Goal: Book appointment/travel/reservation

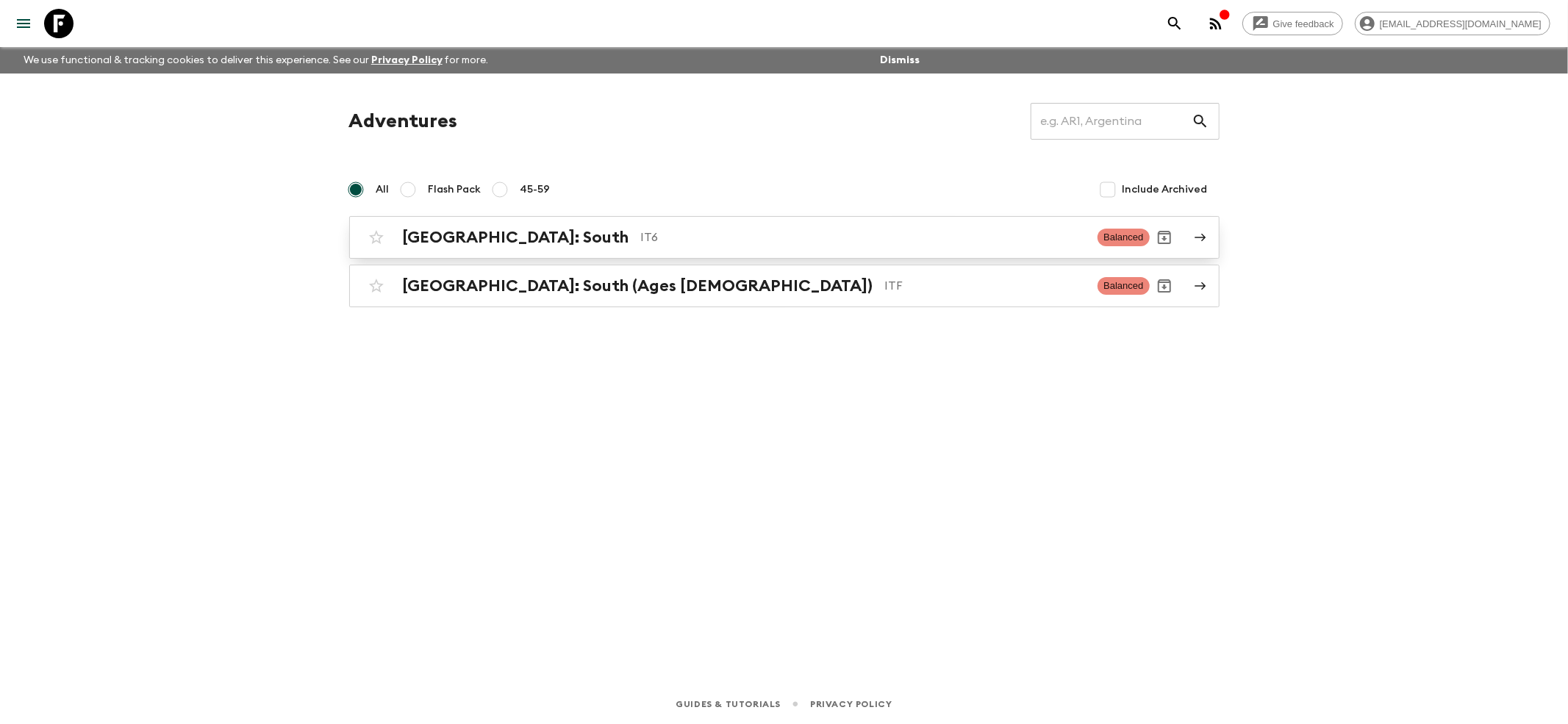
click at [437, 236] on h2 "[GEOGRAPHIC_DATA]: South" at bounding box center [515, 237] width 226 height 19
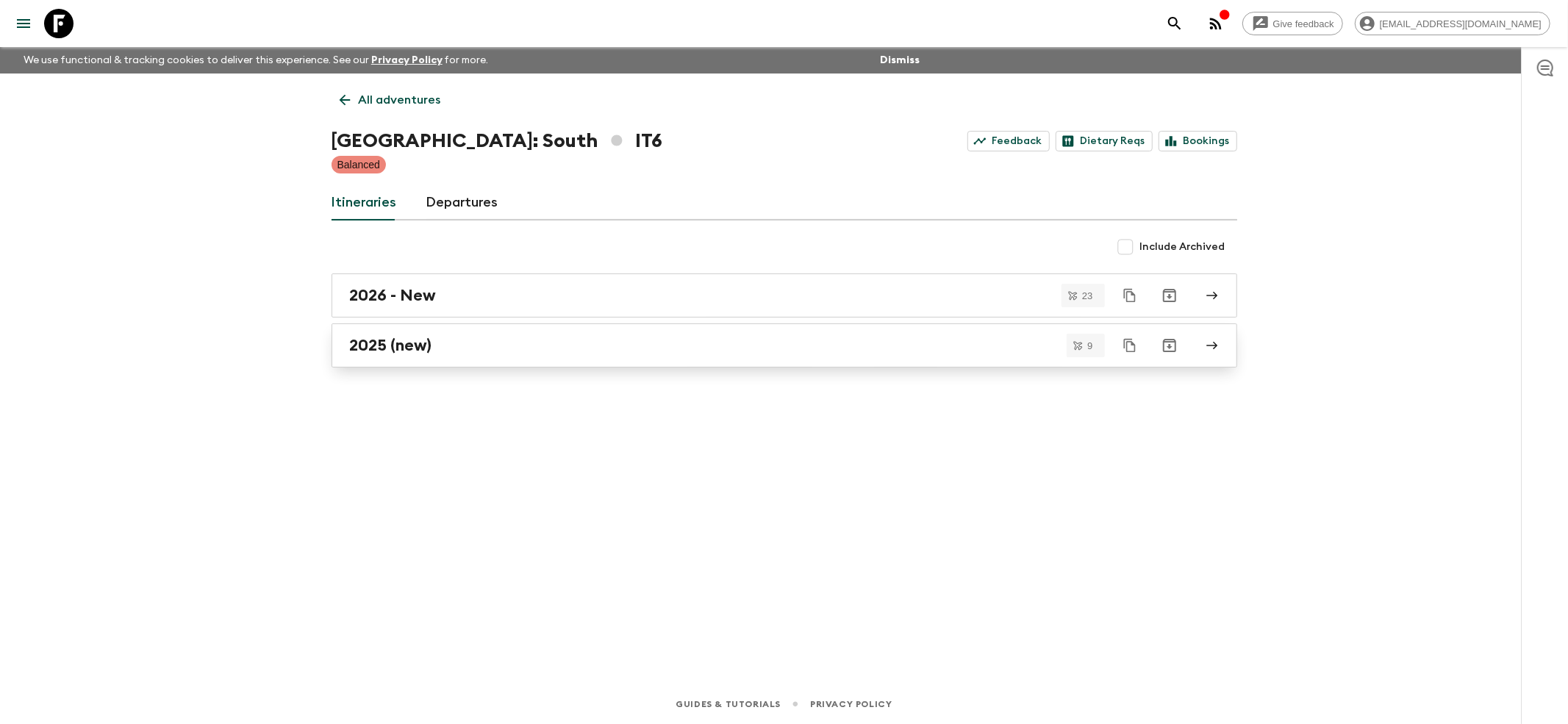
click at [390, 359] on link "2025 (new)" at bounding box center [784, 345] width 906 height 44
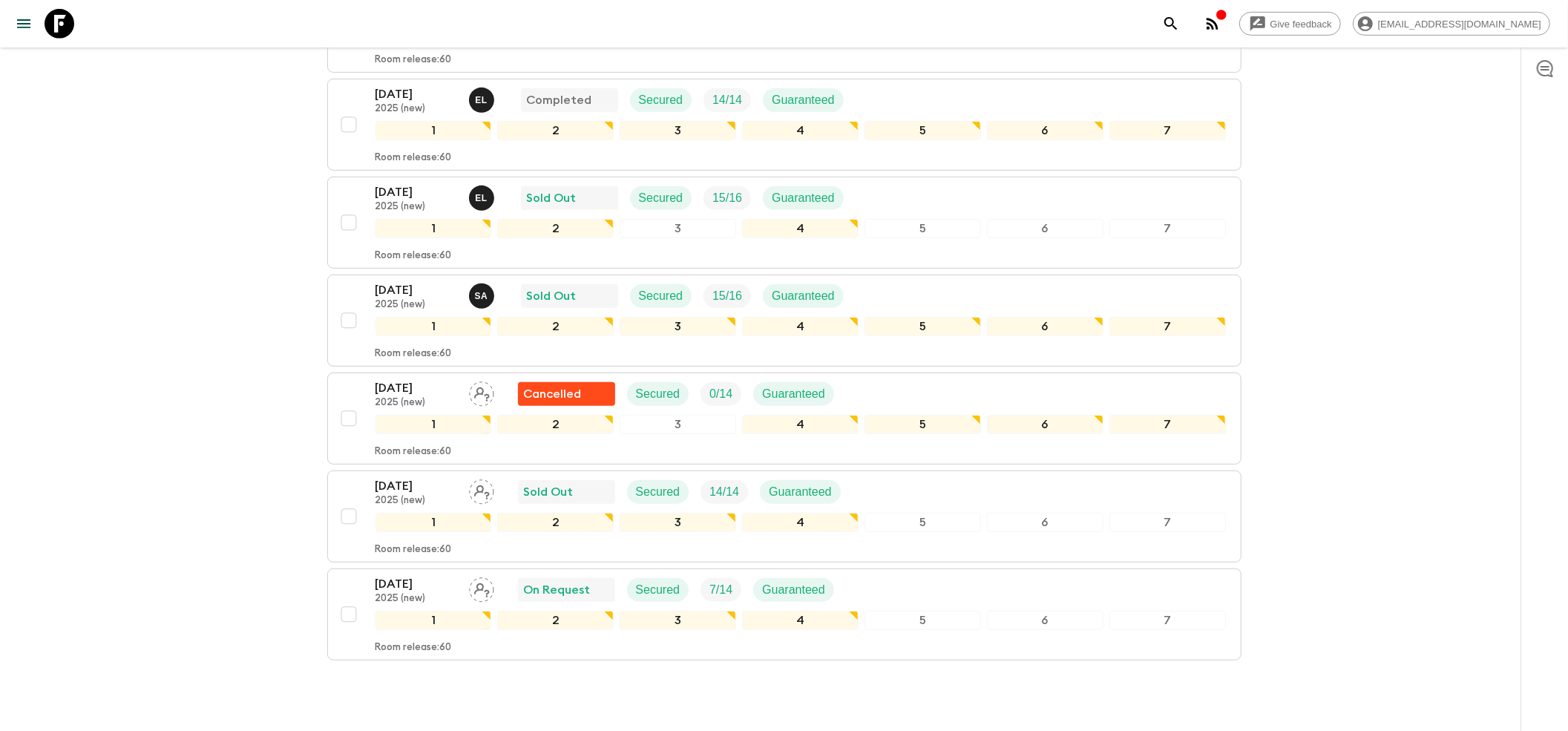
scroll to position [605, 0]
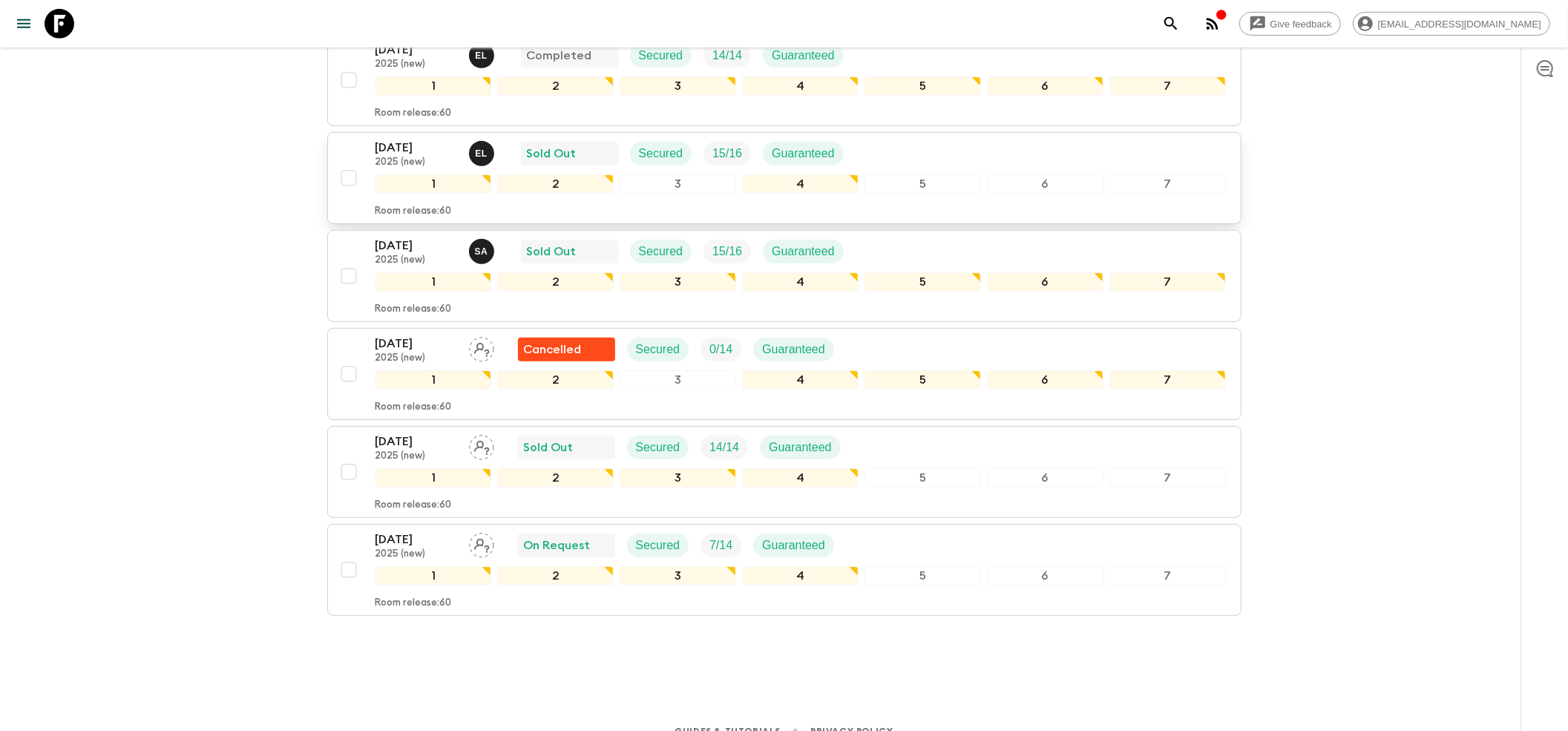
click at [408, 145] on div "[DATE] 2025 (new) E L Sold Out Secured 15 / 16 Guaranteed 1 2 3 4 5 6 7 Room re…" at bounding box center [801, 178] width 850 height 78
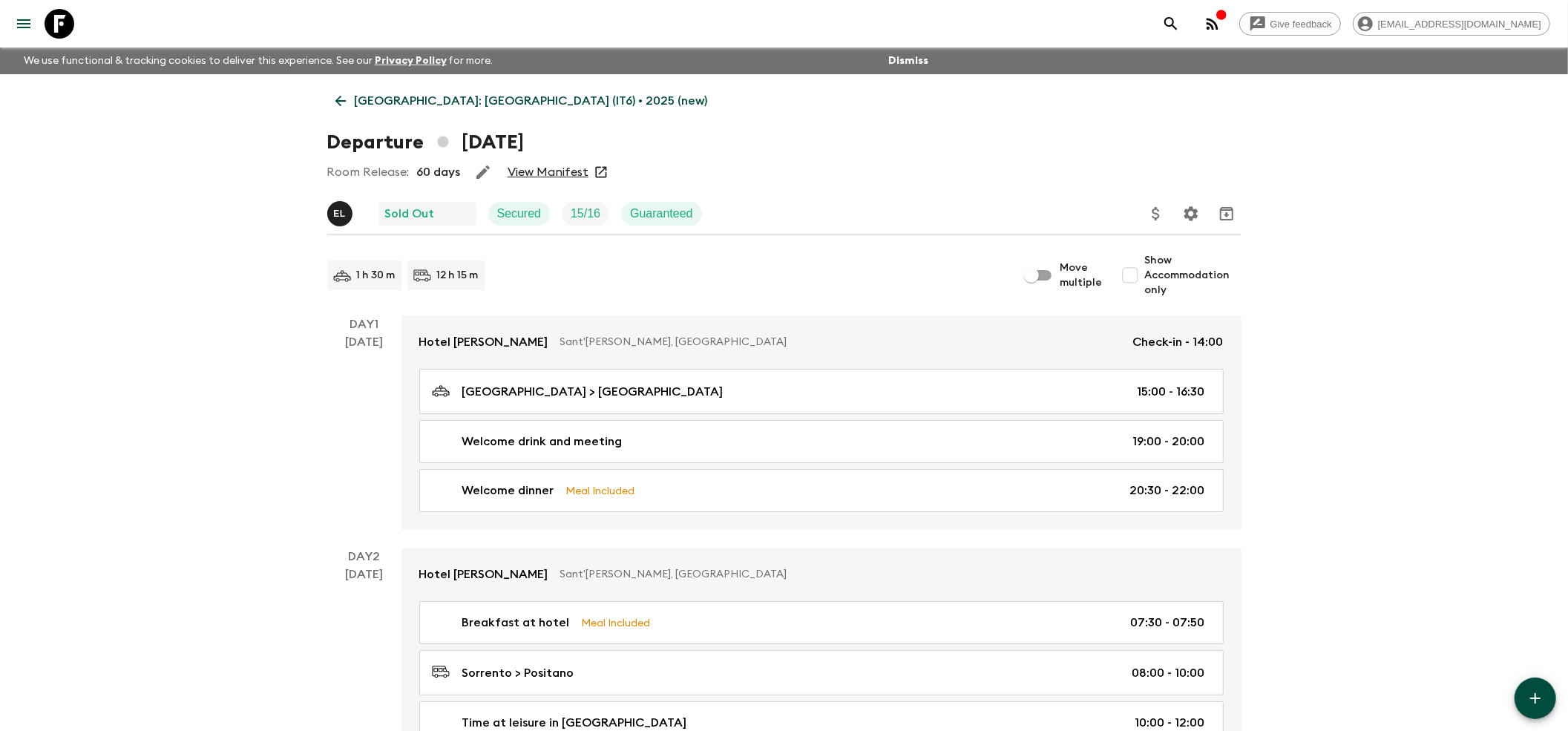
click at [531, 170] on link "View Manifest" at bounding box center [547, 172] width 81 height 15
